Goal: Task Accomplishment & Management: Use online tool/utility

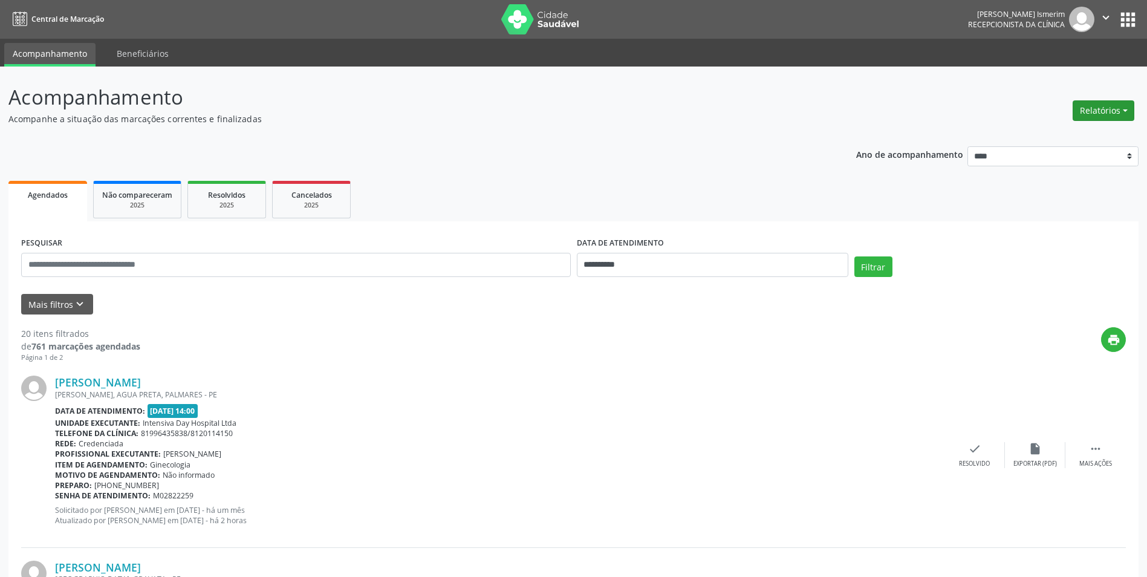
click at [1084, 111] on button "Relatórios" at bounding box center [1104, 110] width 62 height 21
click at [1072, 126] on ul "Agendamentos Procedimentos realizados" at bounding box center [1069, 145] width 131 height 44
click at [1070, 130] on link "Agendamentos" at bounding box center [1070, 136] width 130 height 17
select select "*"
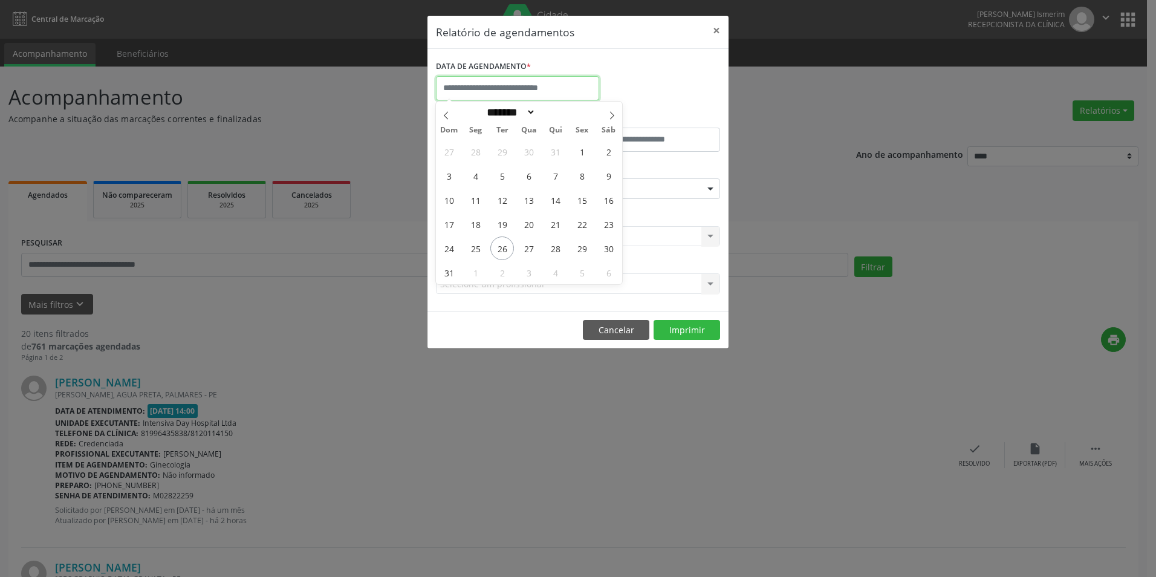
click at [570, 86] on input "text" at bounding box center [517, 88] width 163 height 24
click at [522, 251] on span "27" at bounding box center [529, 248] width 24 height 24
type input "**********"
click at [524, 251] on span "27" at bounding box center [529, 248] width 24 height 24
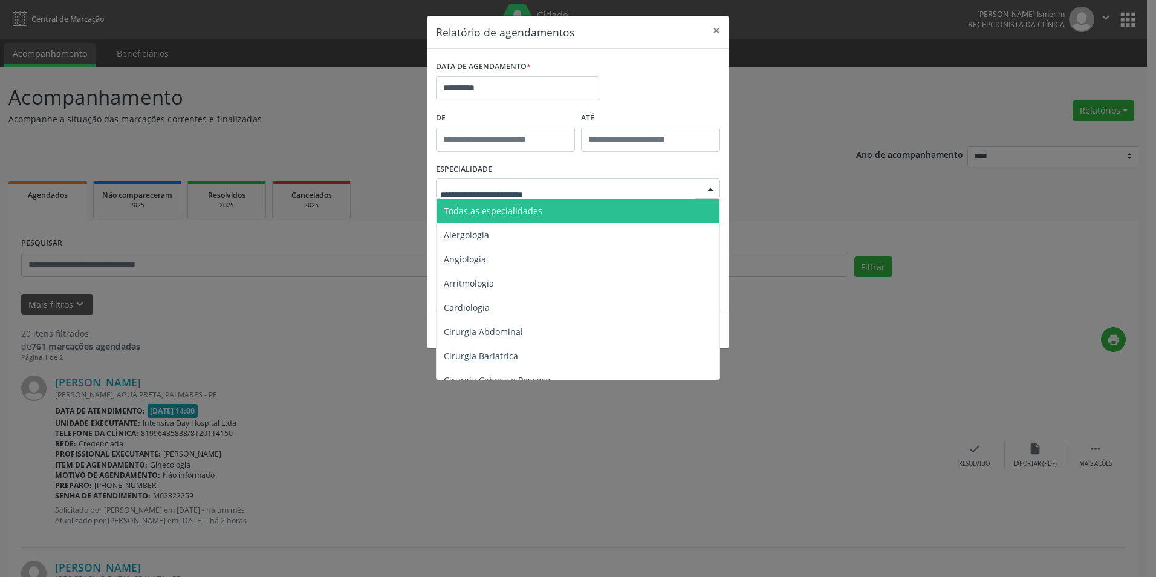
click at [620, 190] on div at bounding box center [578, 188] width 284 height 21
click at [567, 206] on span "Todas as especialidades" at bounding box center [579, 211] width 285 height 24
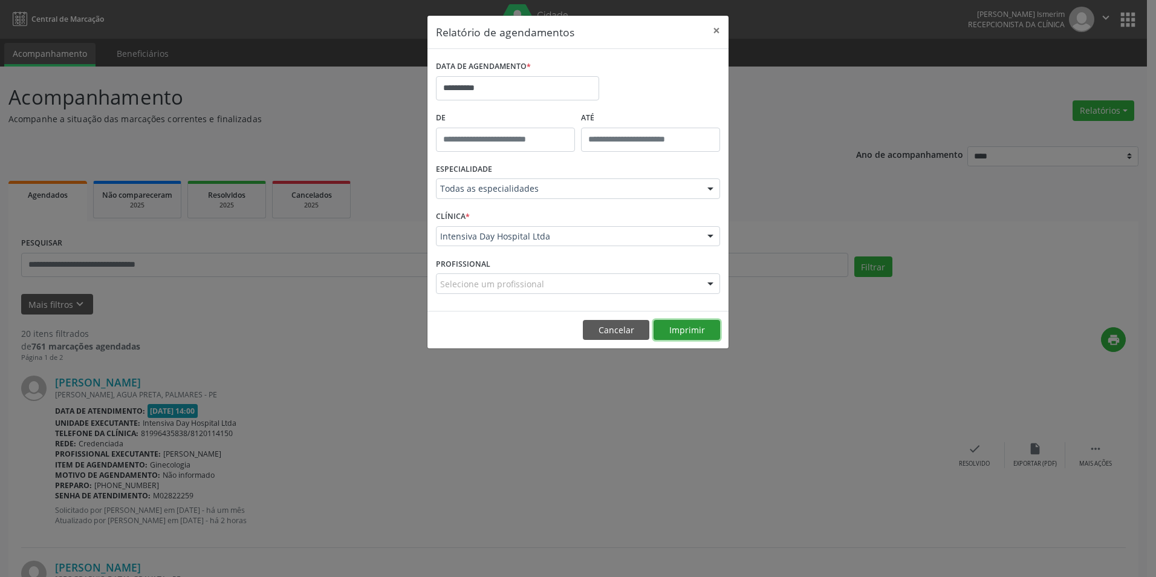
click at [676, 333] on button "Imprimir" at bounding box center [687, 330] width 67 height 21
